Goal: Information Seeking & Learning: Check status

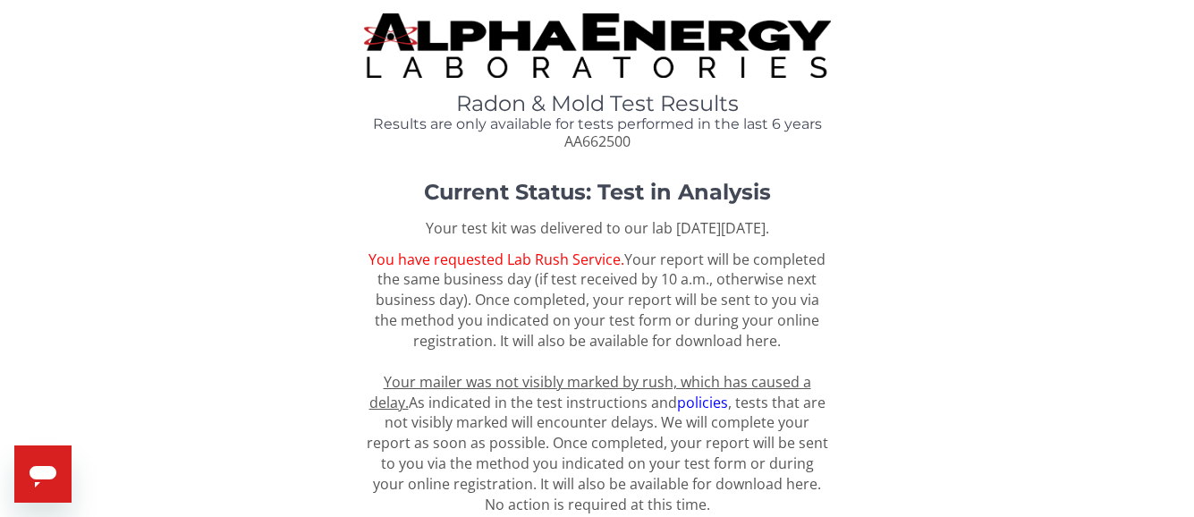
click at [505, 21] on img at bounding box center [597, 45] width 467 height 64
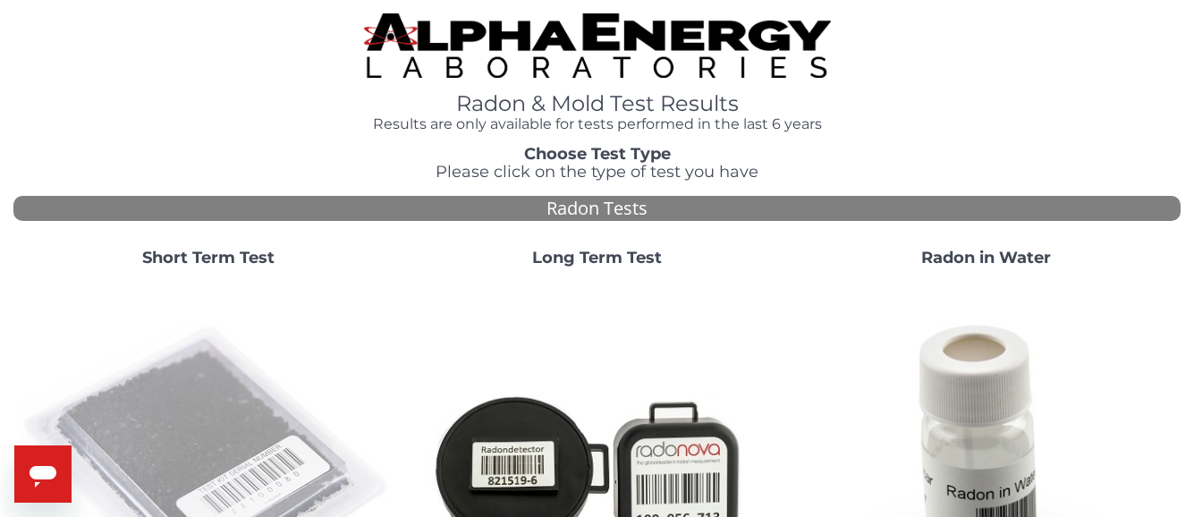
click at [247, 375] on img at bounding box center [208, 469] width 375 height 375
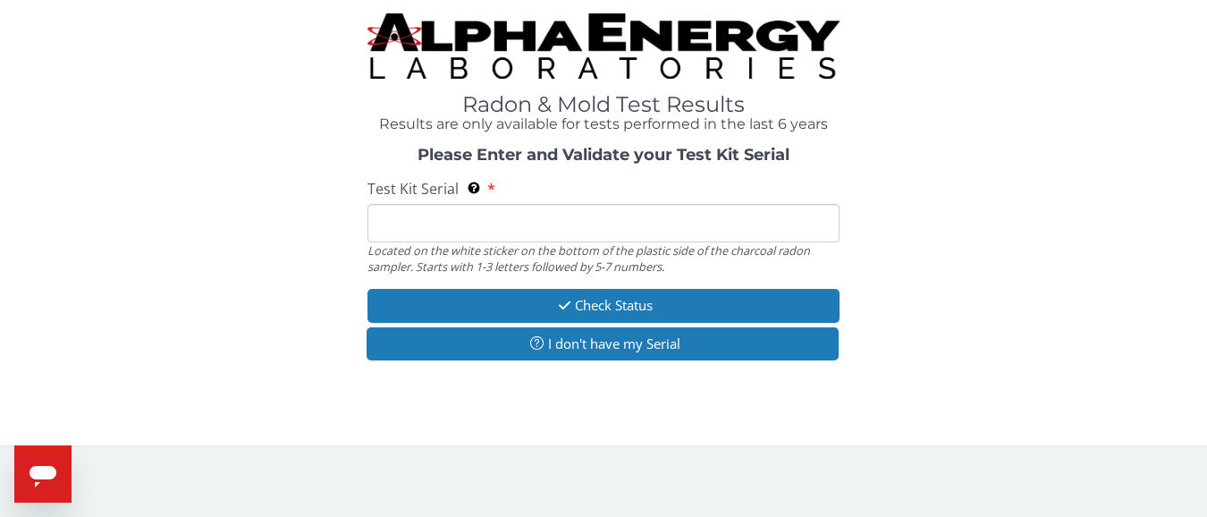
click at [437, 216] on input "Test Kit Serial Located on the white sticker on the bottom of the plastic side …" at bounding box center [603, 223] width 472 height 38
type input "aa662500"
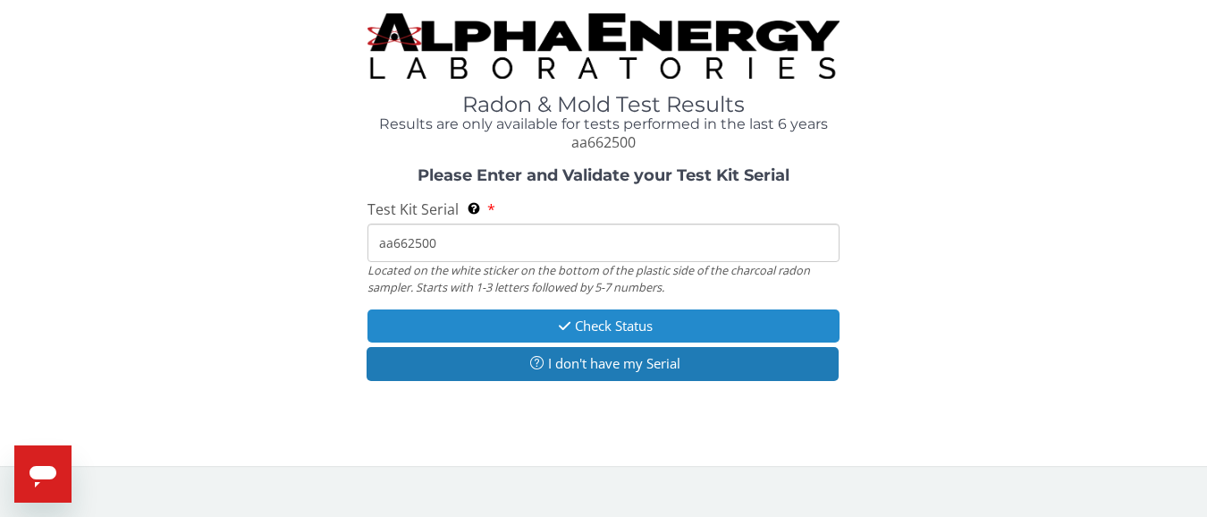
click at [545, 318] on button "Check Status" at bounding box center [603, 325] width 472 height 33
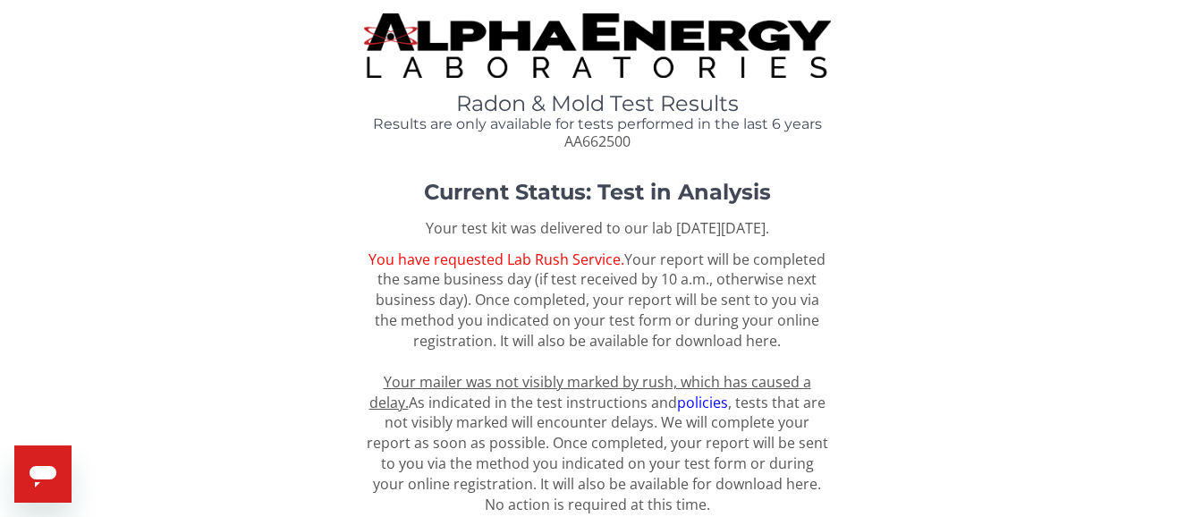
click at [656, 37] on img at bounding box center [597, 45] width 467 height 64
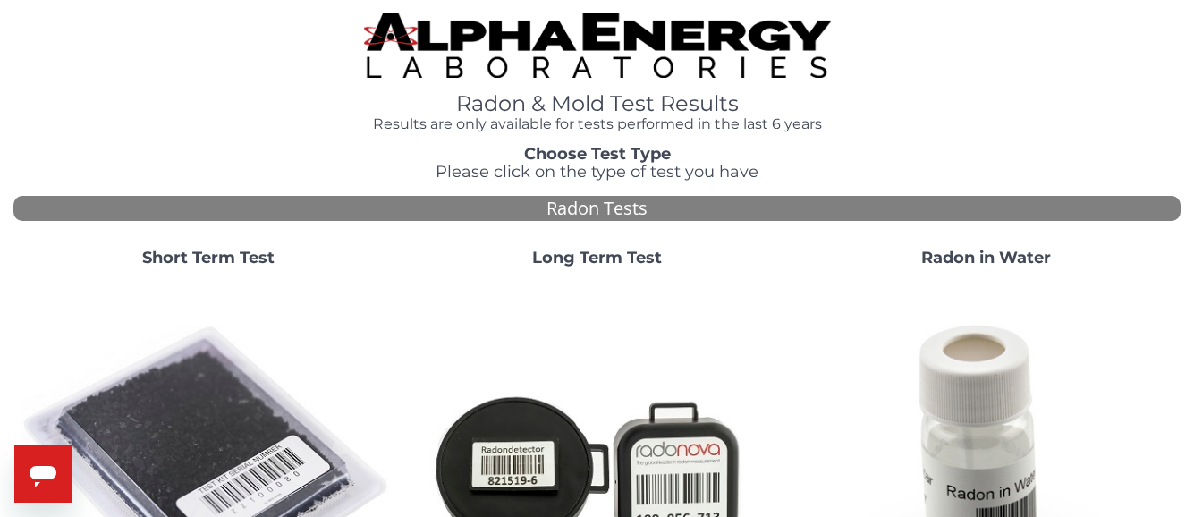
click at [226, 372] on img at bounding box center [208, 469] width 375 height 375
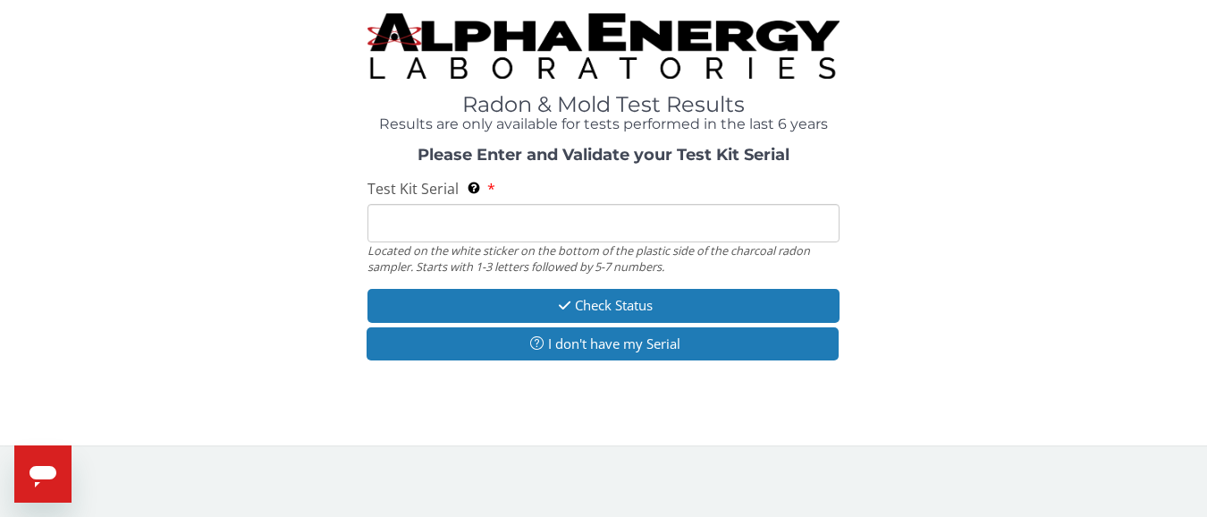
click at [423, 224] on input "Test Kit Serial Located on the white sticker on the bottom of the plastic side …" at bounding box center [603, 223] width 472 height 38
click at [420, 228] on input "Test Kit Serial Located on the white sticker on the bottom of the plastic side …" at bounding box center [603, 223] width 472 height 38
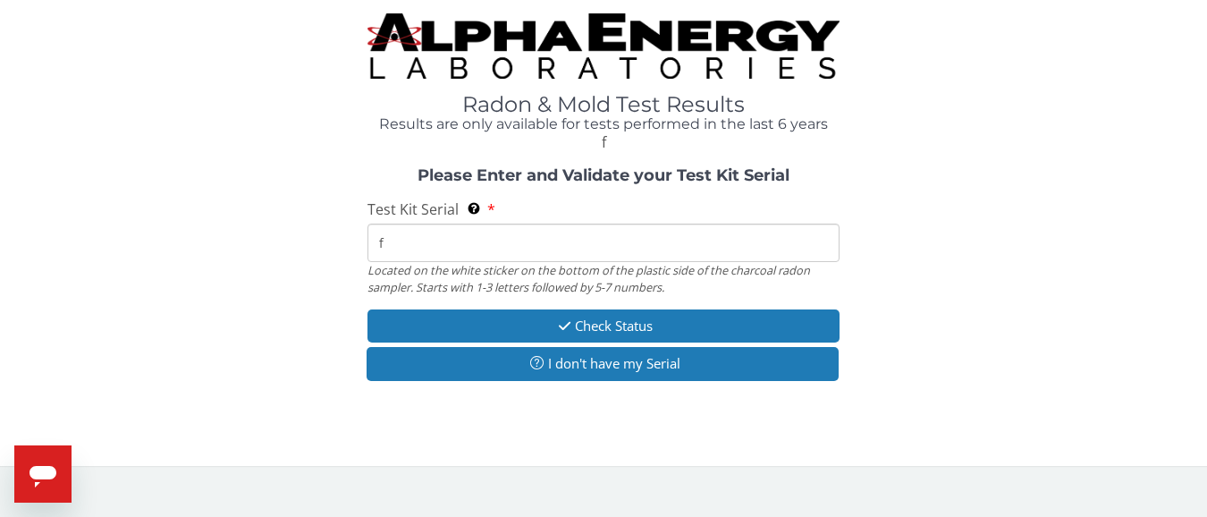
type input "FE213361"
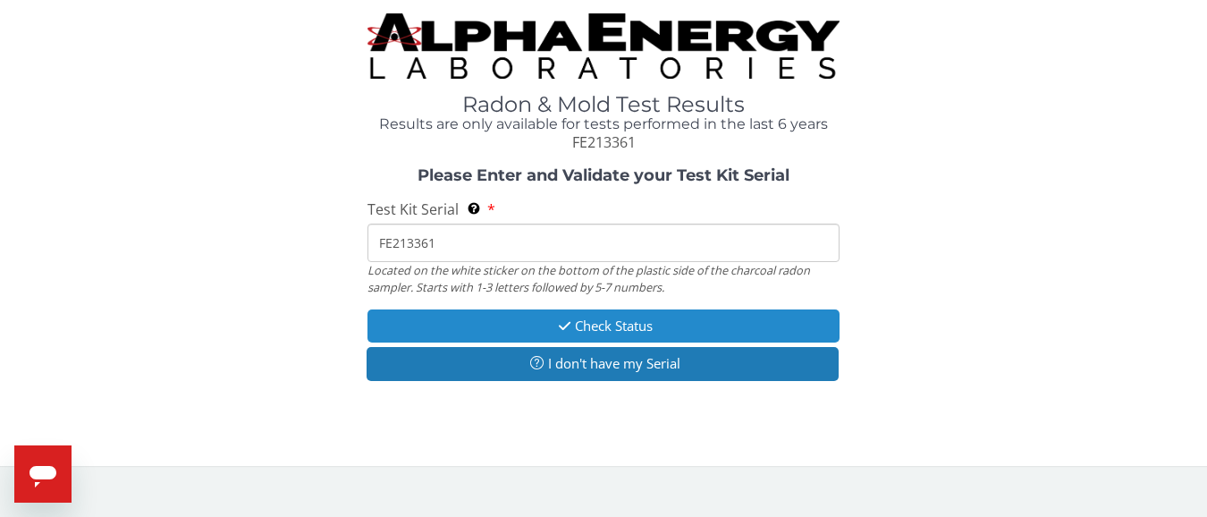
click at [615, 331] on button "Check Status" at bounding box center [603, 325] width 472 height 33
